Goal: Ask a question

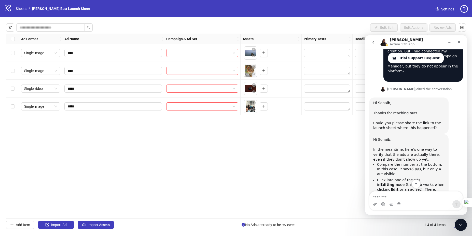
scroll to position [90, 0]
click at [198, 53] on input "search" at bounding box center [199, 53] width 61 height 8
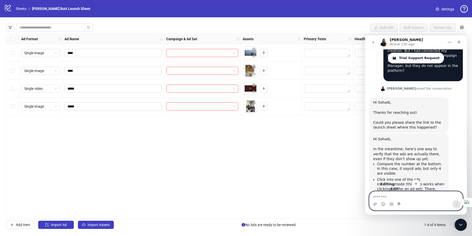
click at [390, 195] on textarea "Message…" at bounding box center [415, 195] width 93 height 9
type textarea "**********"
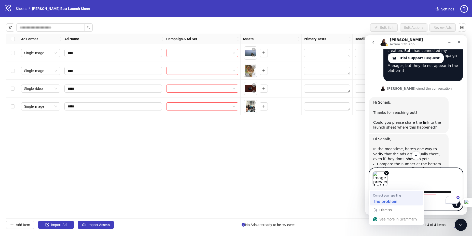
click at [377, 195] on span "Correct your spelling" at bounding box center [387, 195] width 28 height 5
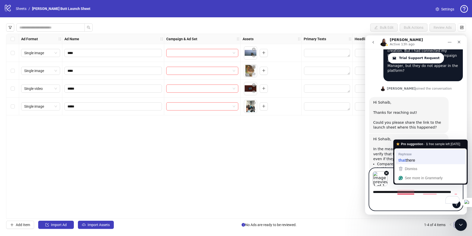
click at [414, 160] on span "there" at bounding box center [409, 160] width 9 height 6
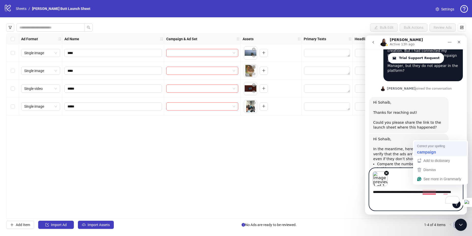
click at [437, 152] on div "campaign" at bounding box center [440, 152] width 49 height 8
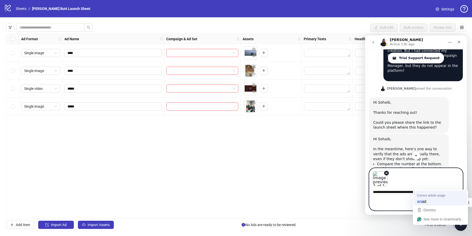
click at [437, 198] on div "an ad" at bounding box center [440, 201] width 49 height 8
type textarea "**********"
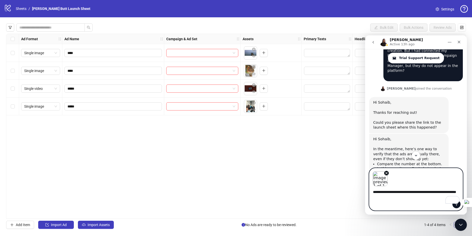
click at [409, 192] on textarea "**********" at bounding box center [415, 195] width 93 height 19
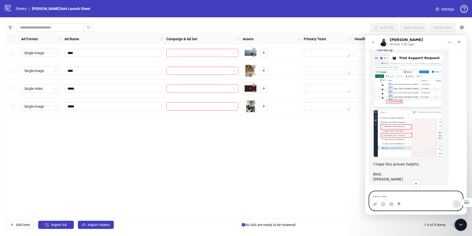
scroll to position [331, 0]
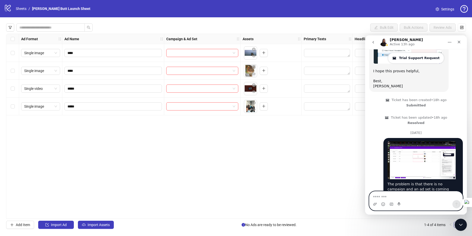
click at [412, 58] on span "Trial Support Request" at bounding box center [419, 58] width 41 height 4
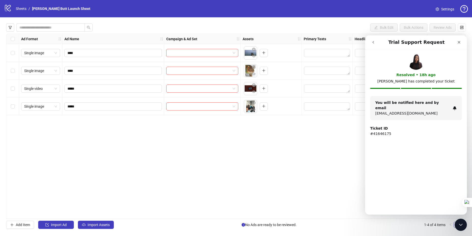
scroll to position [0, 0]
click at [375, 40] on icon "go back" at bounding box center [373, 42] width 4 height 4
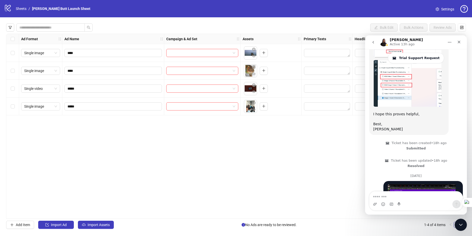
scroll to position [331, 0]
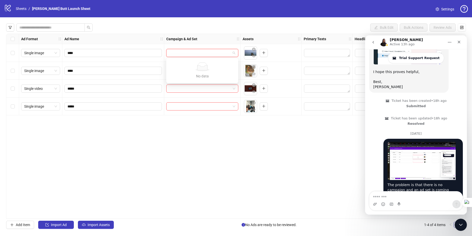
click at [221, 52] on input "search" at bounding box center [199, 53] width 61 height 8
click at [212, 141] on div "Ad Format Ad Name Campaign & Ad Set Assets Primary Texts Headlines Descriptions…" at bounding box center [235, 126] width 459 height 185
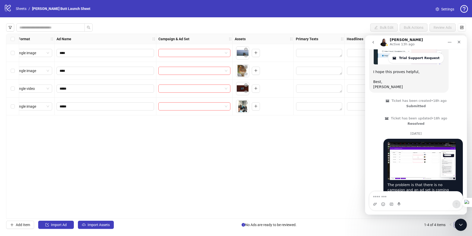
scroll to position [0, 0]
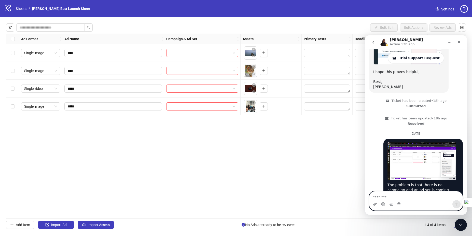
click at [381, 199] on textarea "Message…" at bounding box center [415, 195] width 93 height 9
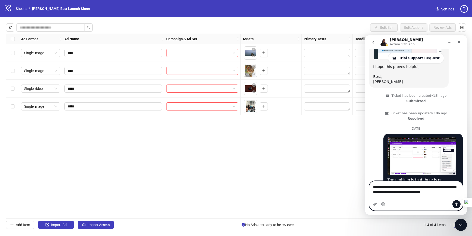
scroll to position [341, 0]
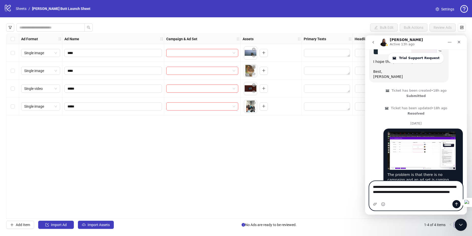
type textarea "**********"
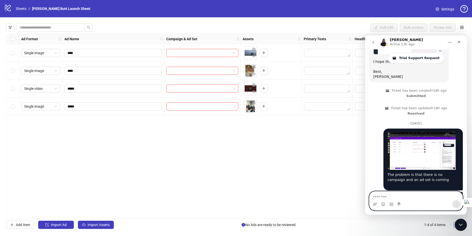
scroll to position [358, 0]
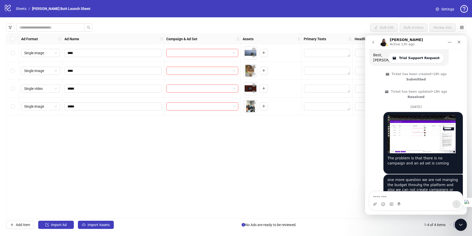
click at [120, 30] on div "Bulk Edit Bulk Actions Review Ads" at bounding box center [235, 27] width 459 height 8
